Goal: Browse casually

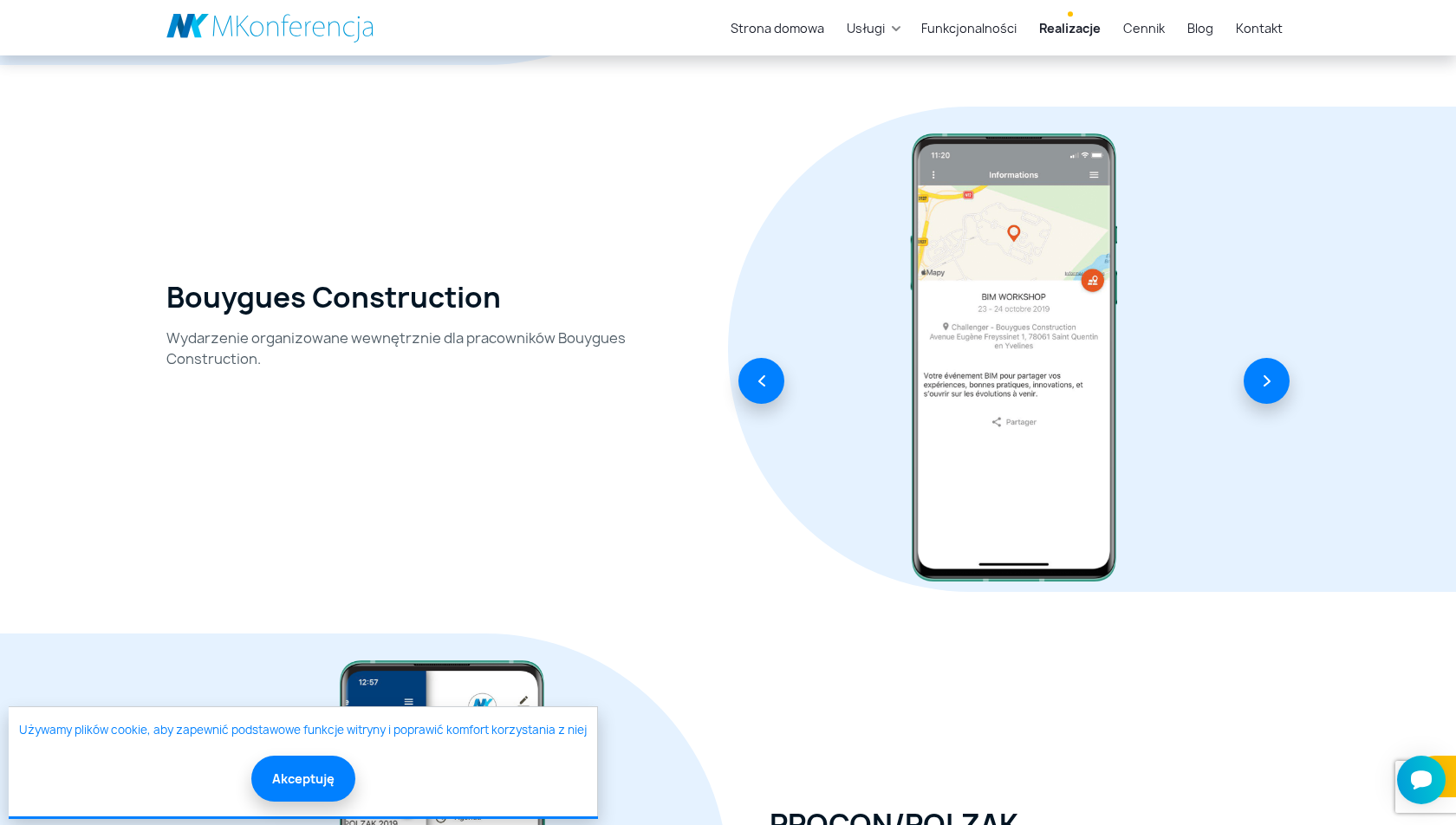
scroll to position [1280, 0]
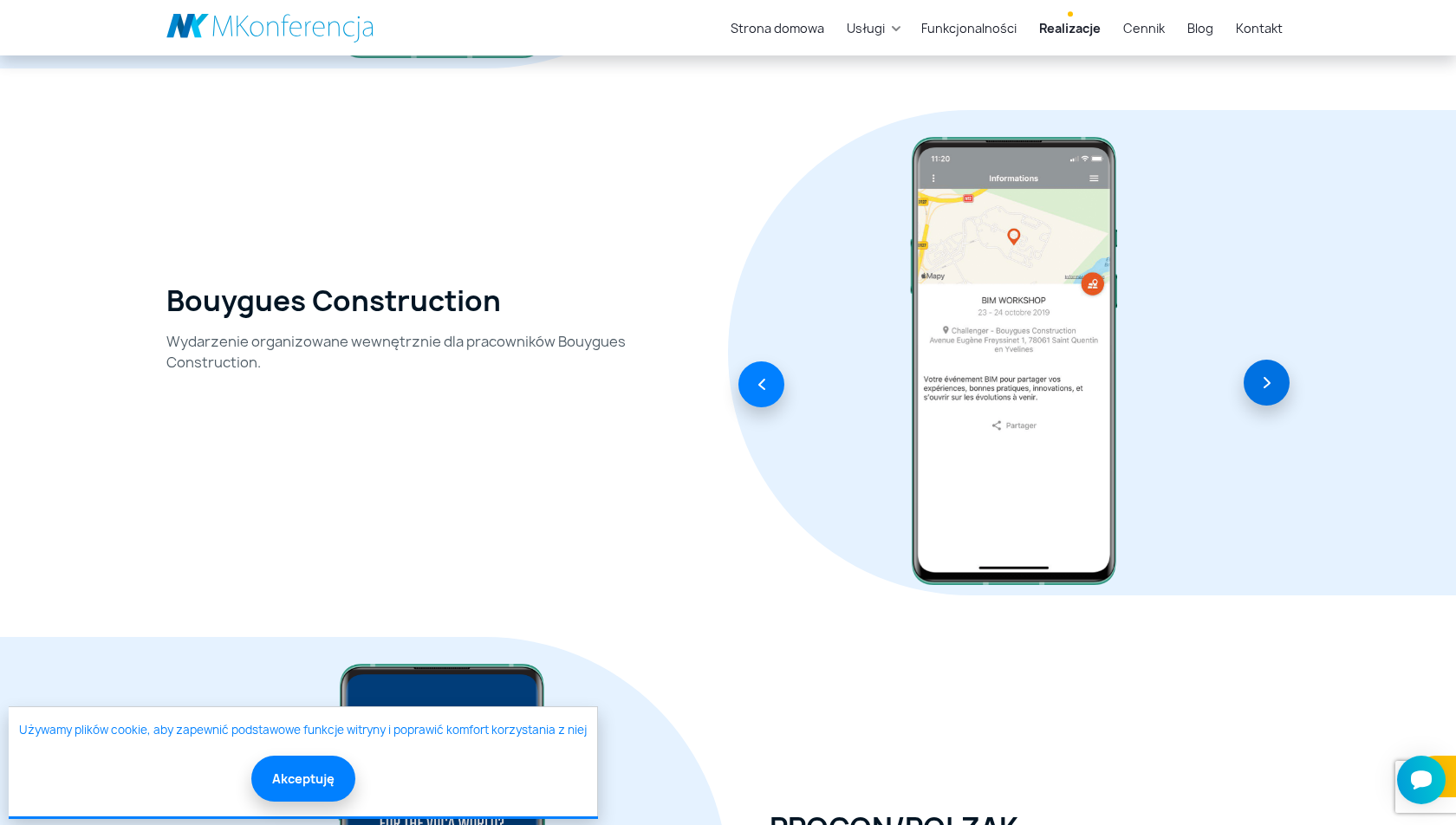
click at [1269, 384] on button "button" at bounding box center [1267, 383] width 46 height 46
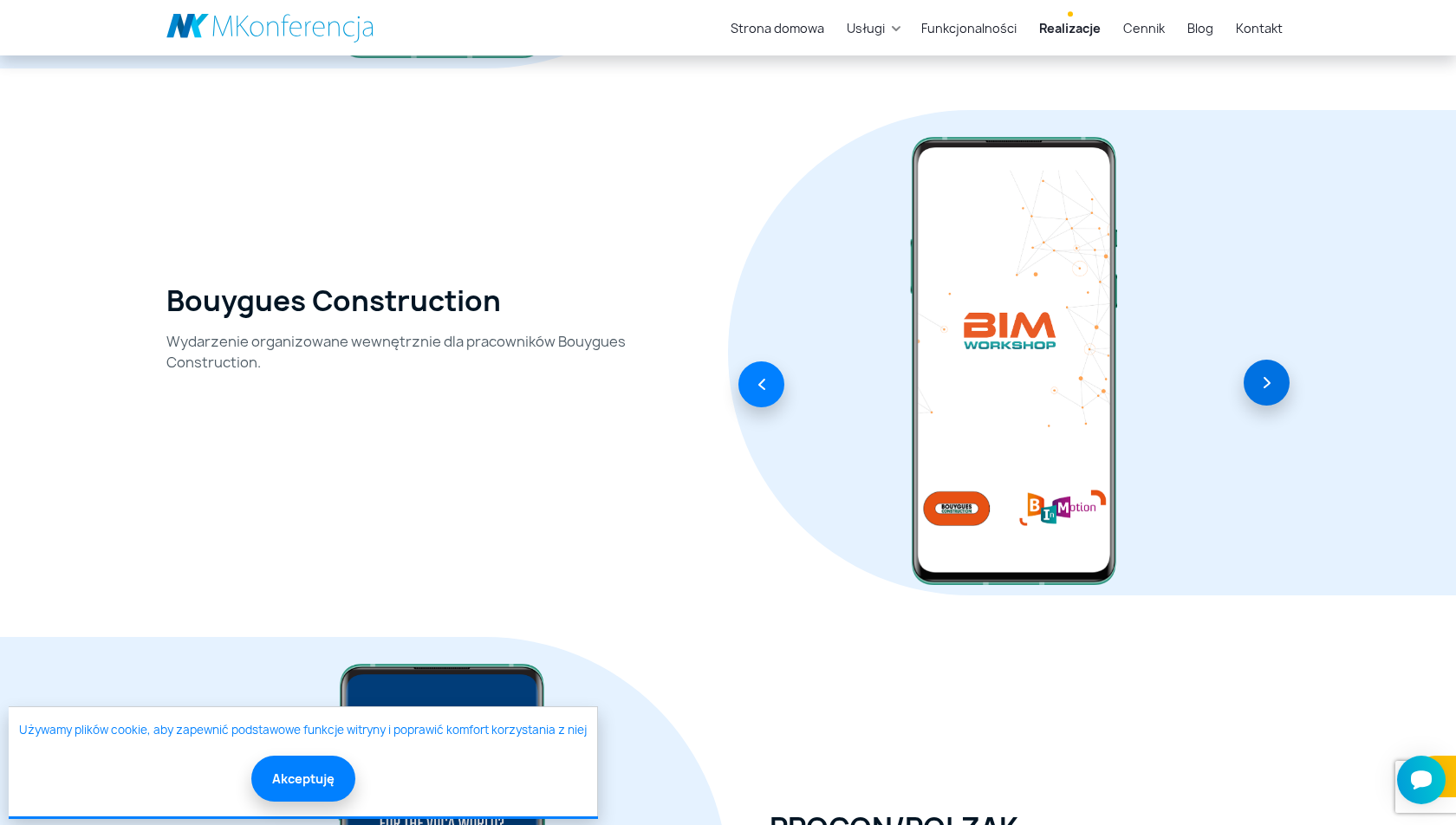
click at [1268, 384] on button "button" at bounding box center [1267, 383] width 46 height 46
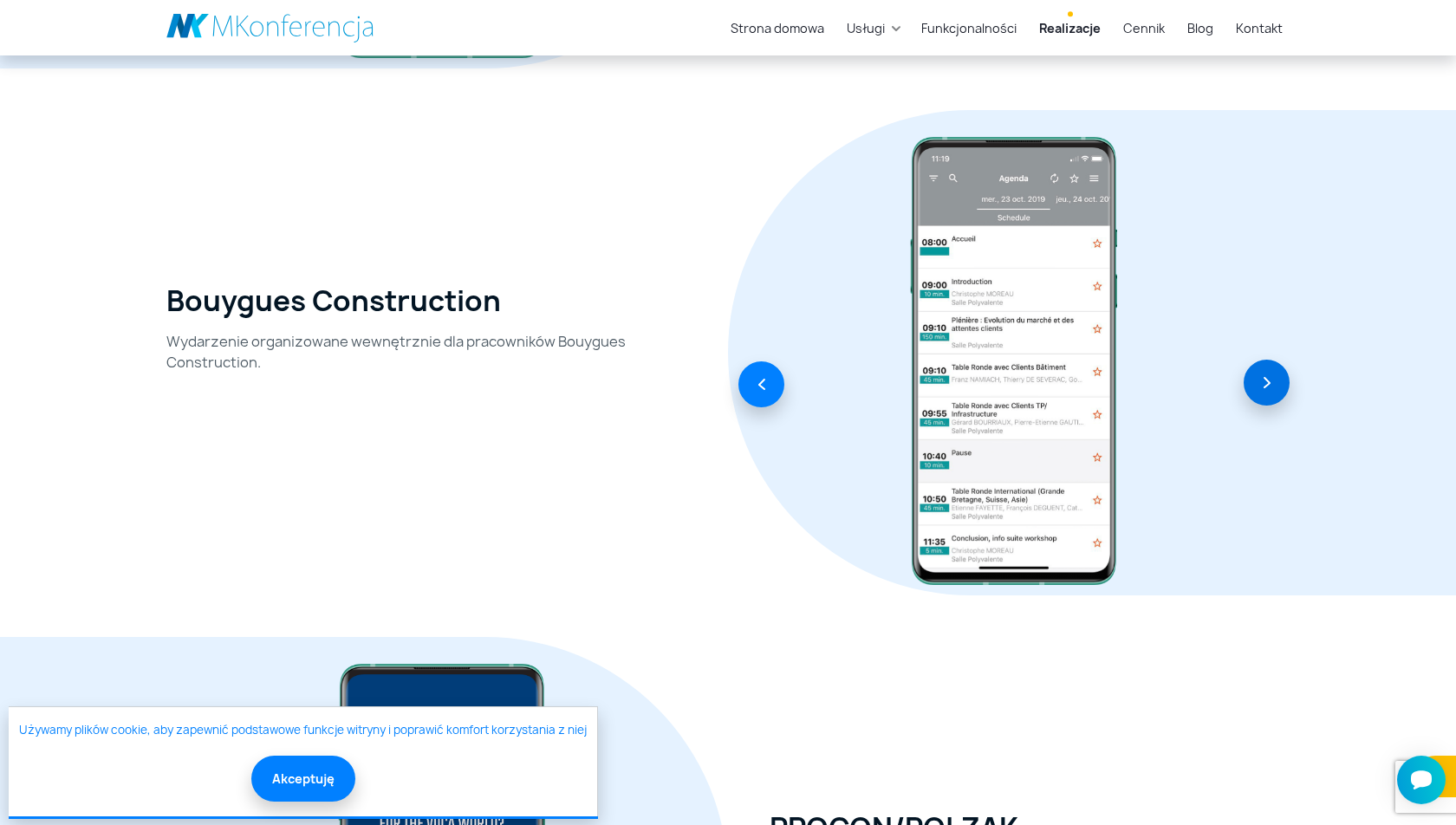
click at [1268, 384] on button "button" at bounding box center [1267, 383] width 46 height 46
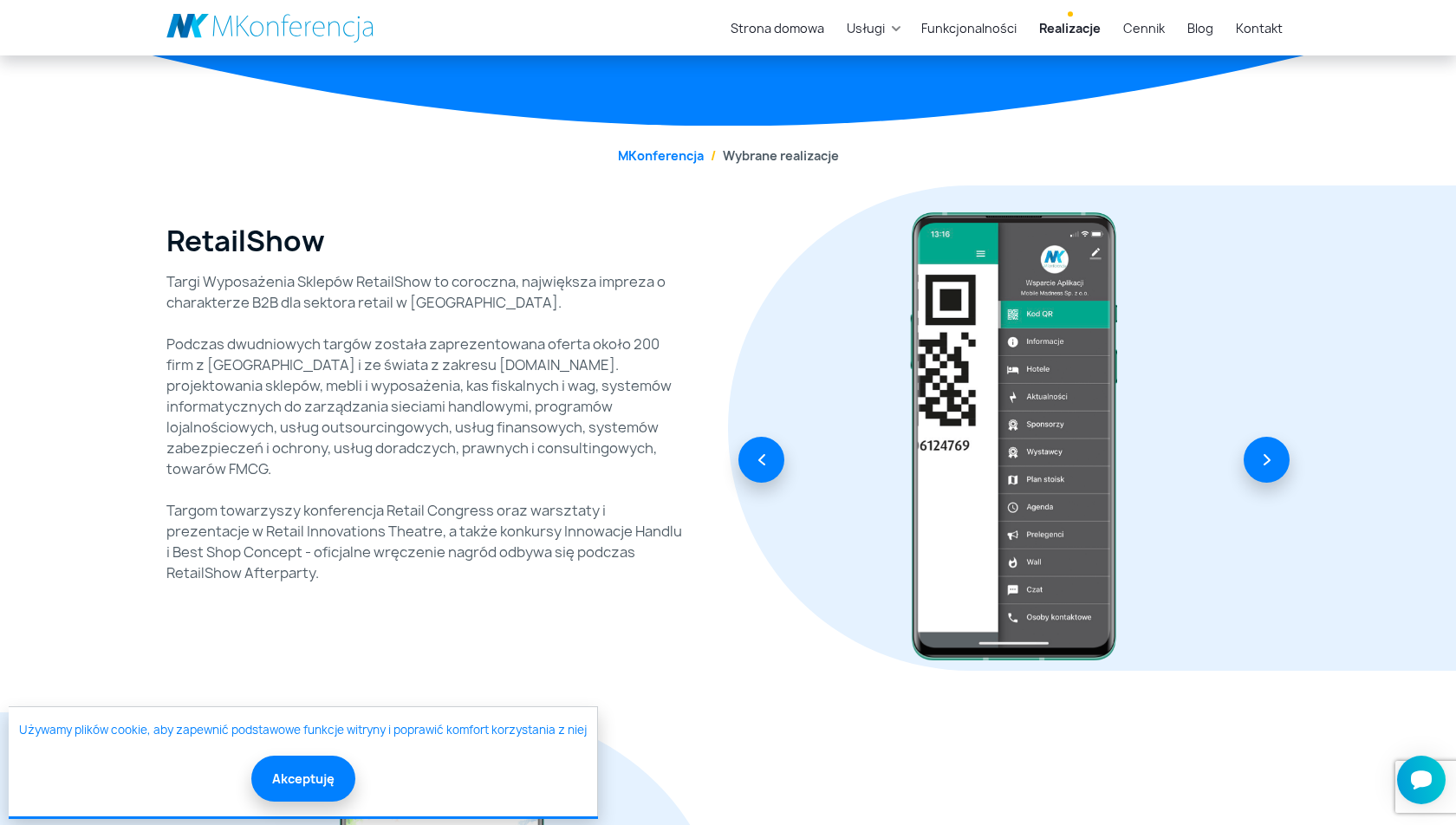
scroll to position [745, 0]
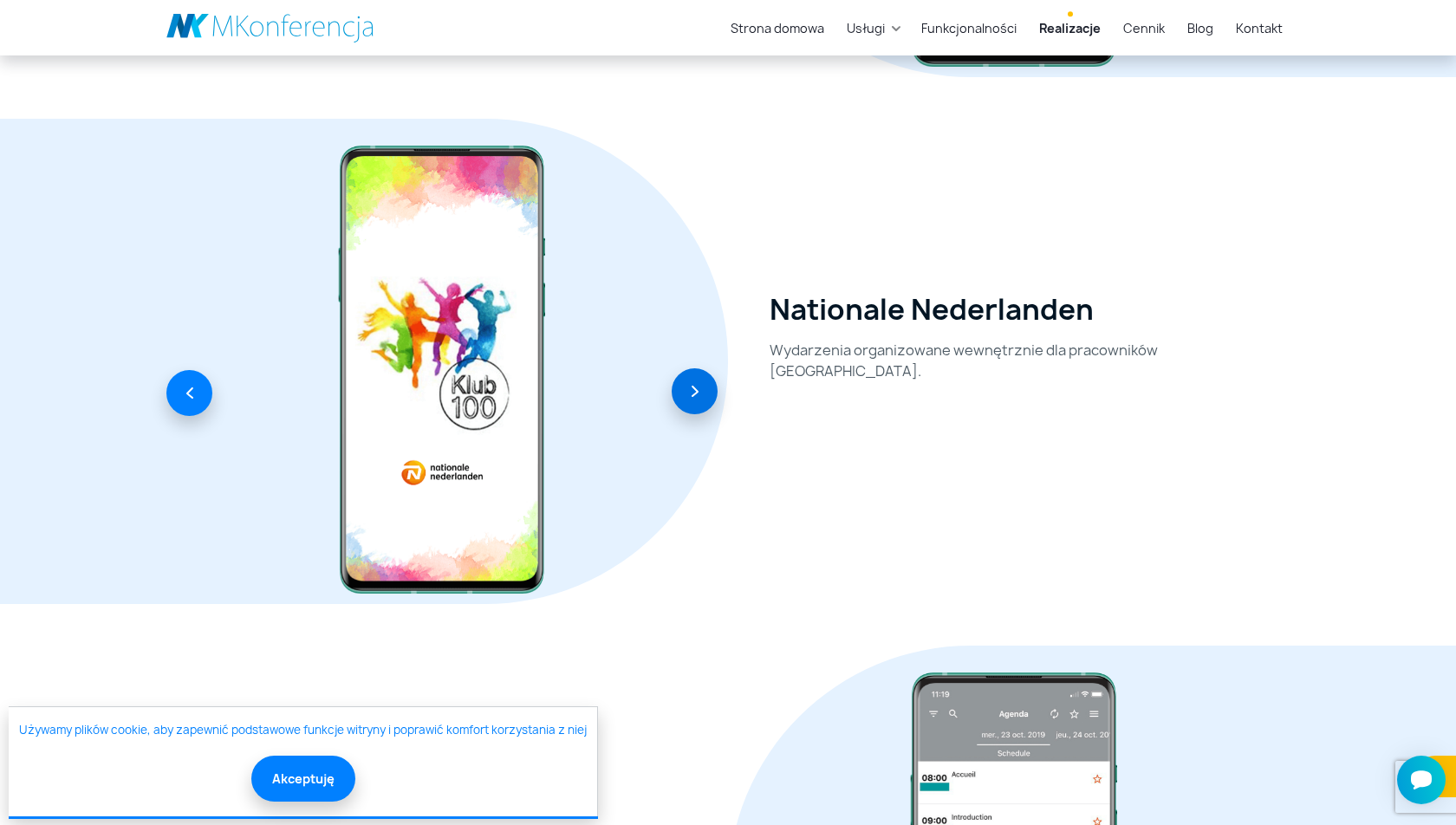
click at [702, 402] on button "button" at bounding box center [694, 391] width 46 height 46
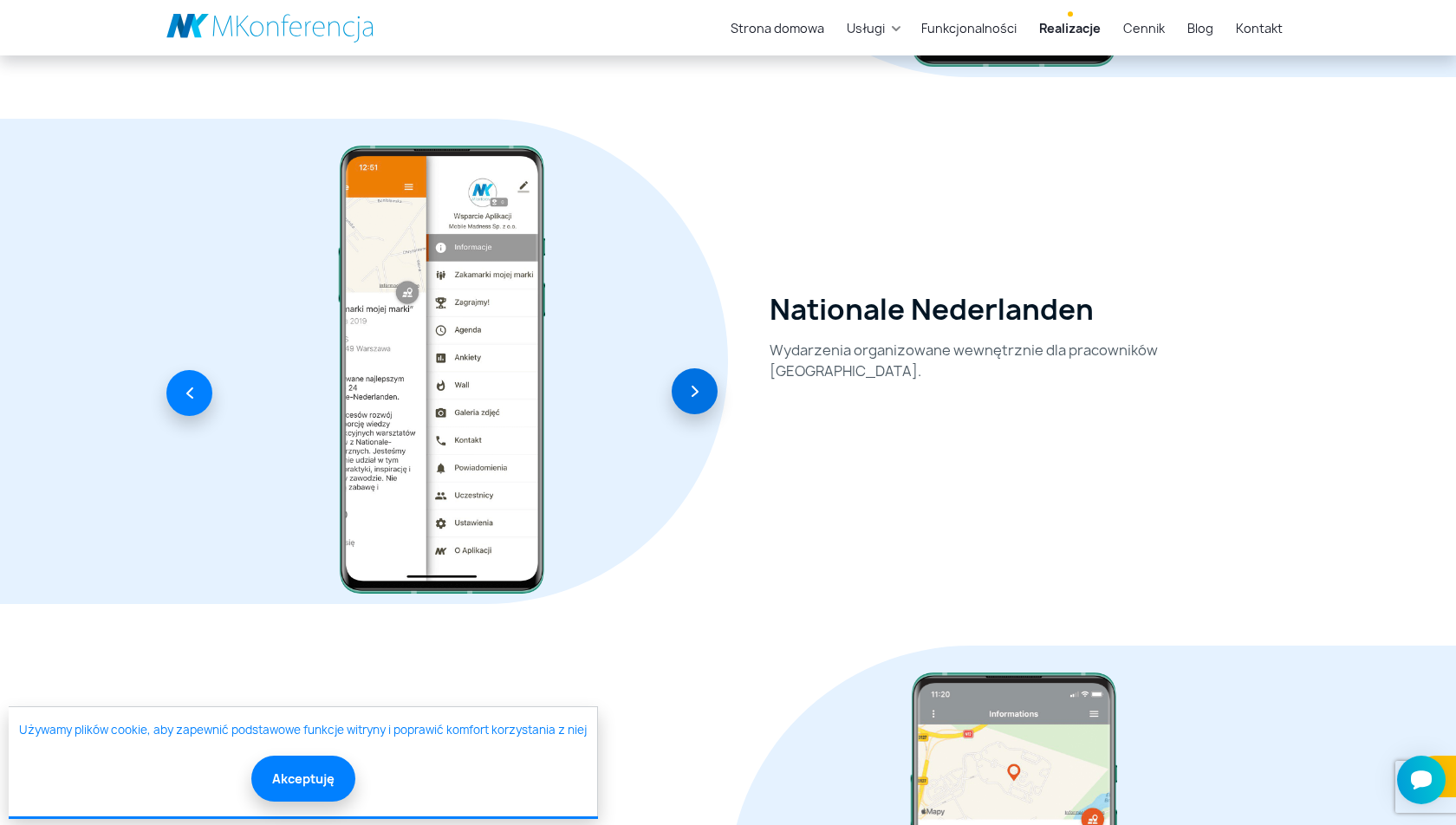
click at [701, 401] on button "button" at bounding box center [694, 391] width 46 height 46
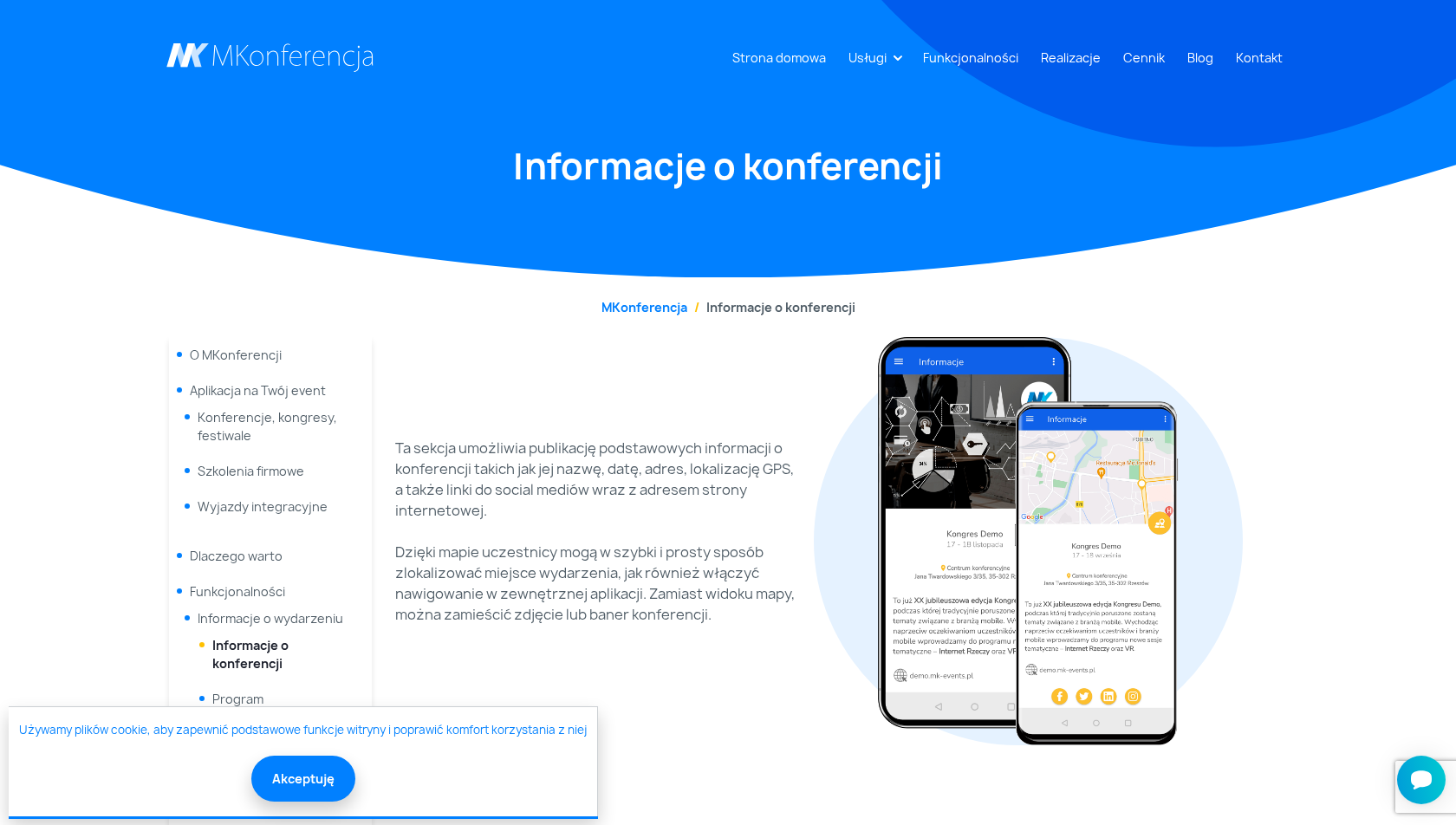
click at [871, 402] on img at bounding box center [1029, 541] width 408 height 408
